Goal: Information Seeking & Learning: Learn about a topic

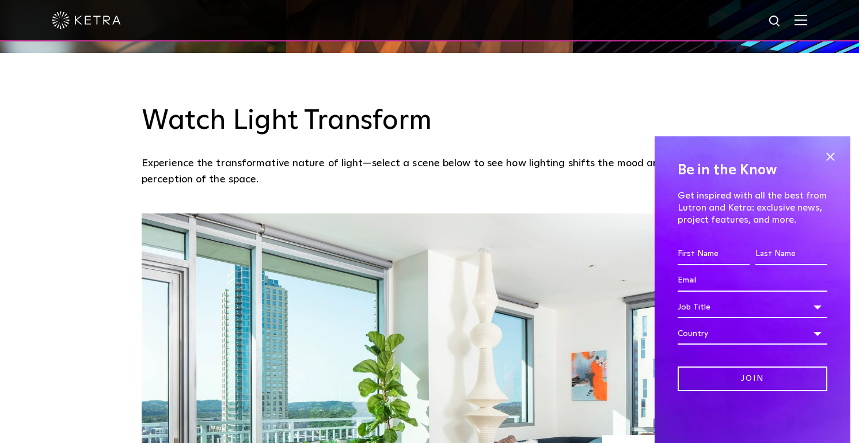
scroll to position [811, 0]
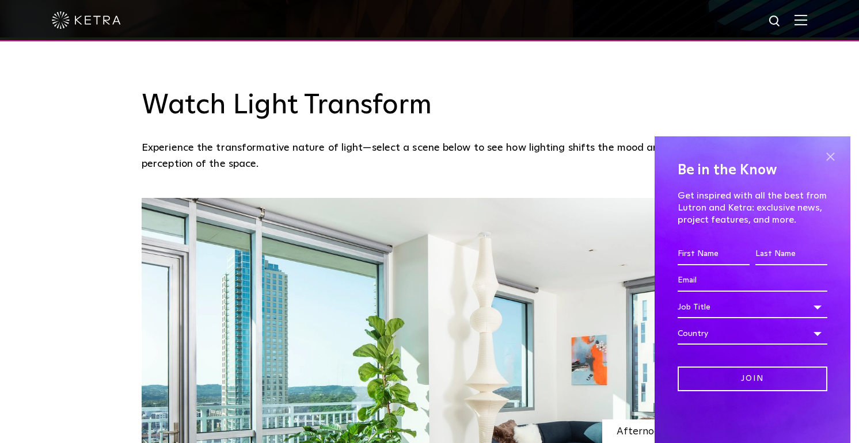
click at [829, 158] on span at bounding box center [830, 156] width 17 height 17
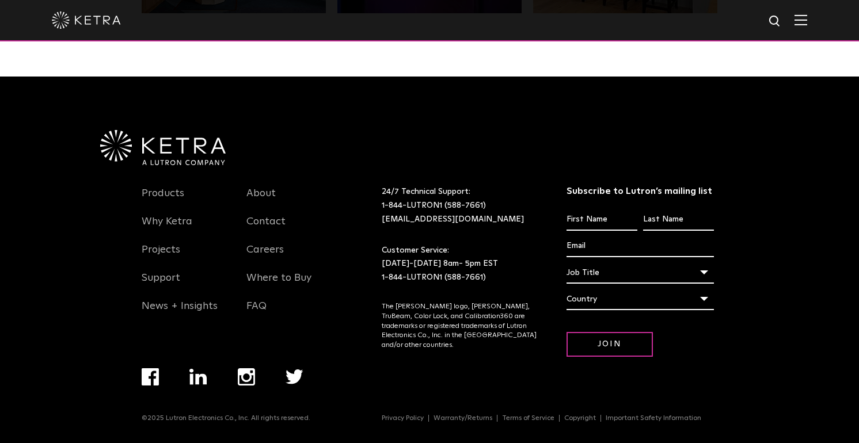
scroll to position [2411, 0]
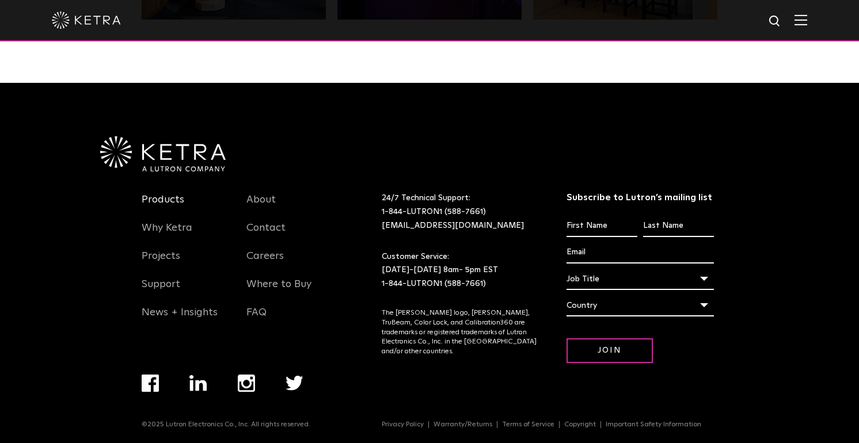
click at [160, 197] on link "Products" at bounding box center [163, 206] width 43 height 26
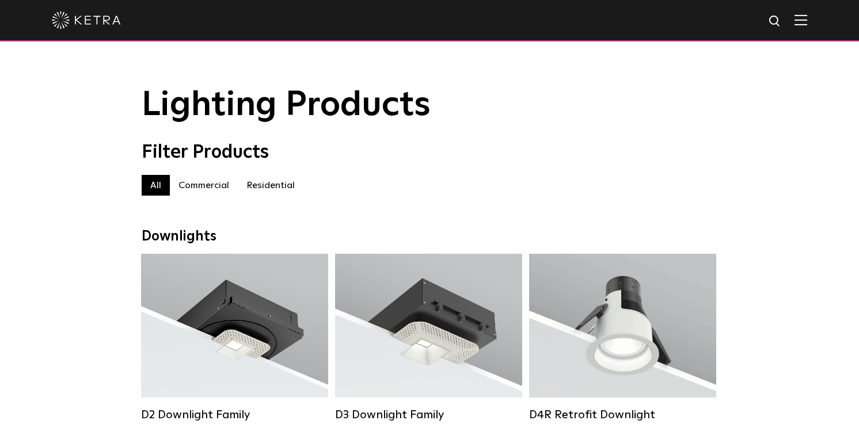
click at [272, 181] on label "Residential" at bounding box center [271, 185] width 66 height 21
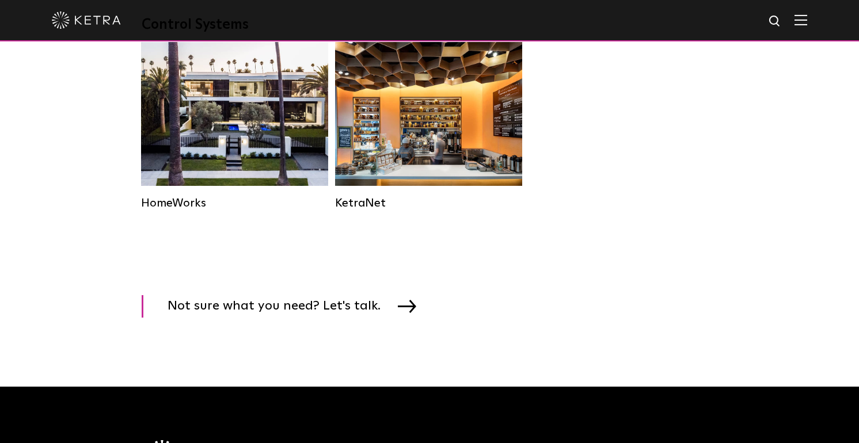
scroll to position [1526, 0]
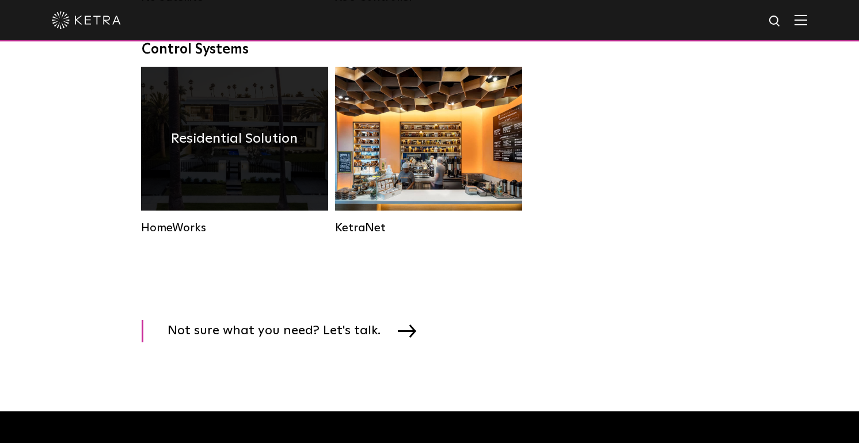
click at [261, 172] on div "Residential Solution" at bounding box center [234, 139] width 187 height 144
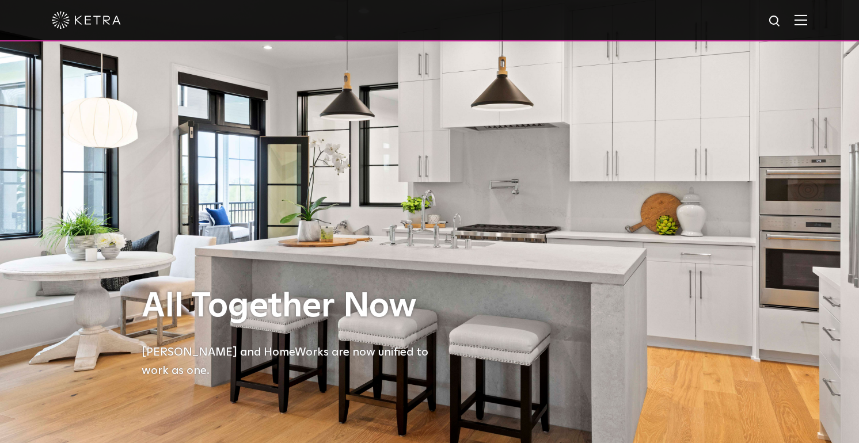
click at [104, 21] on img at bounding box center [86, 20] width 69 height 17
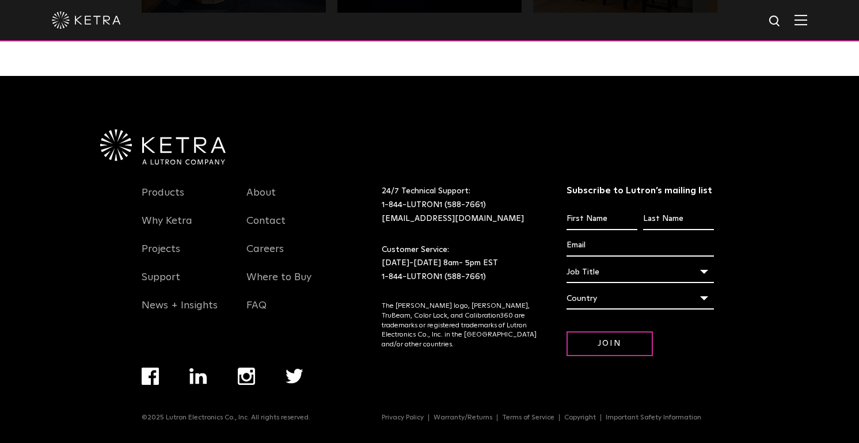
scroll to position [2417, 0]
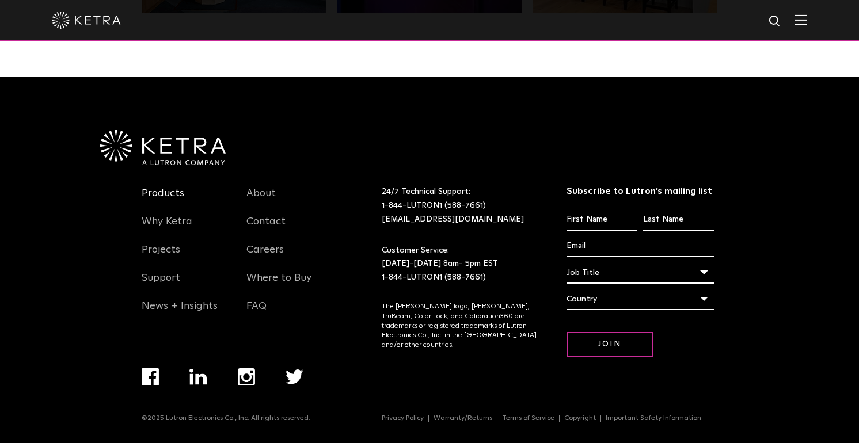
click at [161, 190] on link "Products" at bounding box center [163, 200] width 43 height 26
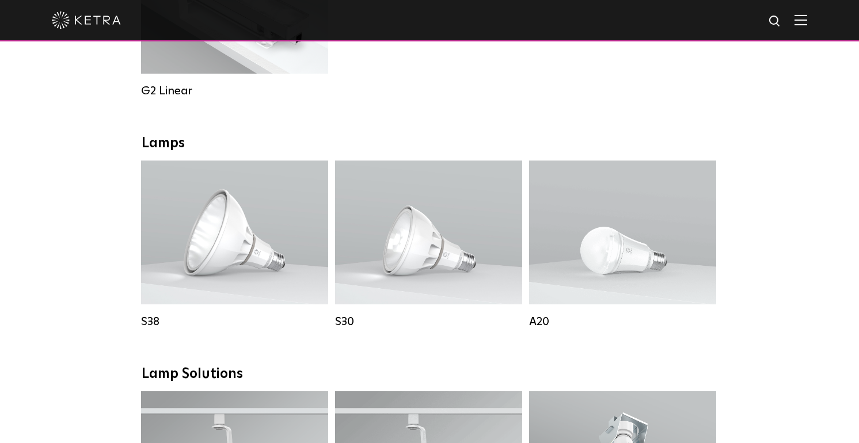
scroll to position [743, 0]
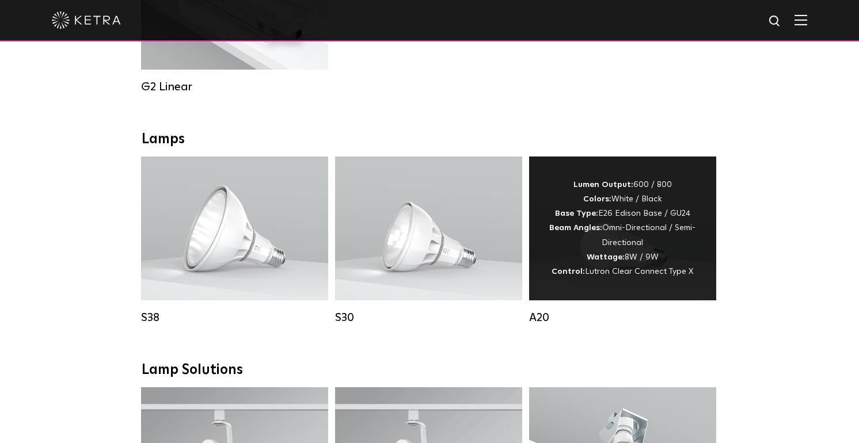
click at [609, 247] on div "Lumen Output: 600 / 800 Colors: White / Black Base Type: E26 Edison Base / GU24…" at bounding box center [622, 228] width 153 height 101
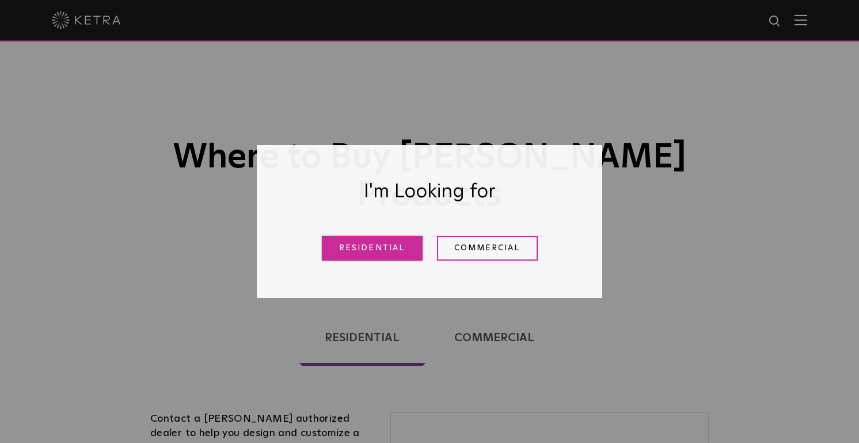
click at [397, 242] on link "Residential" at bounding box center [372, 248] width 101 height 25
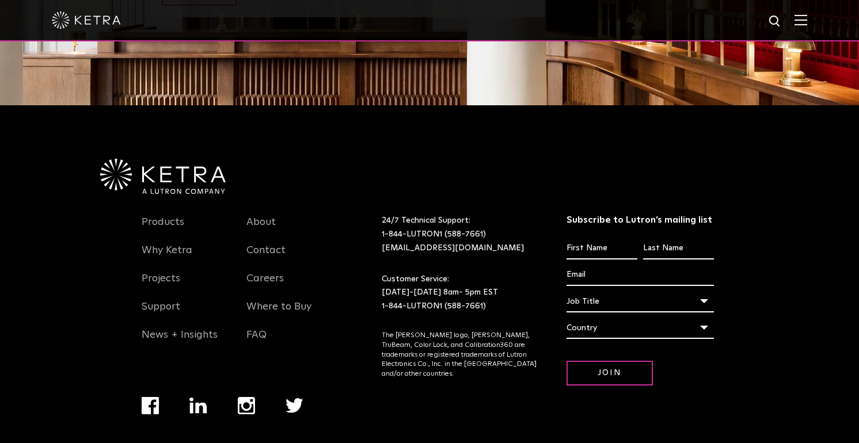
scroll to position [1462, 0]
